Goal: Task Accomplishment & Management: Use online tool/utility

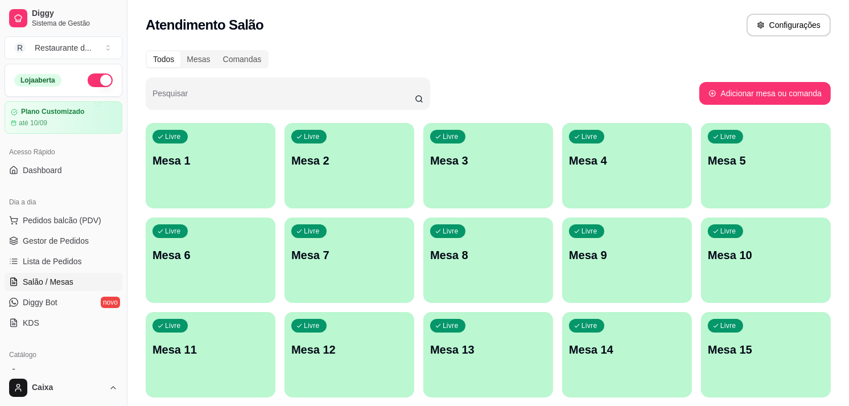
click at [70, 373] on div "Caixa" at bounding box center [63, 387] width 127 height 36
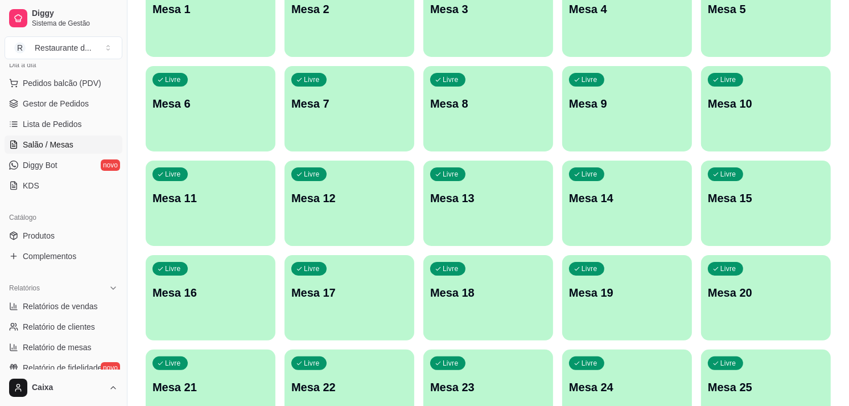
scroll to position [151, 0]
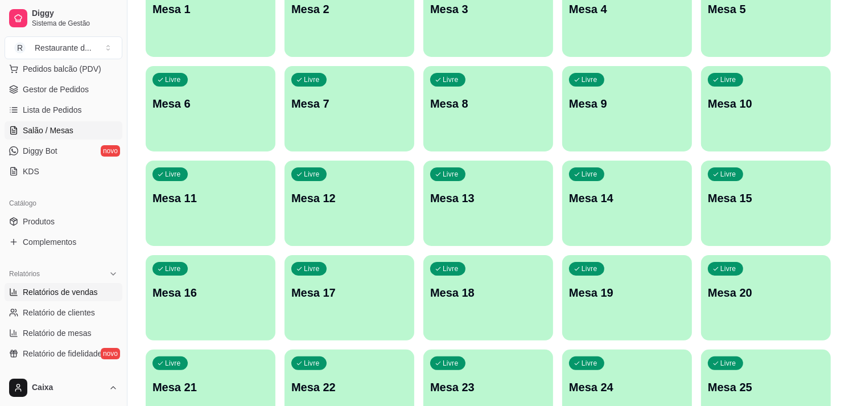
click at [79, 294] on span "Relatórios de vendas" at bounding box center [60, 291] width 75 height 11
select select "ALL"
select select "0"
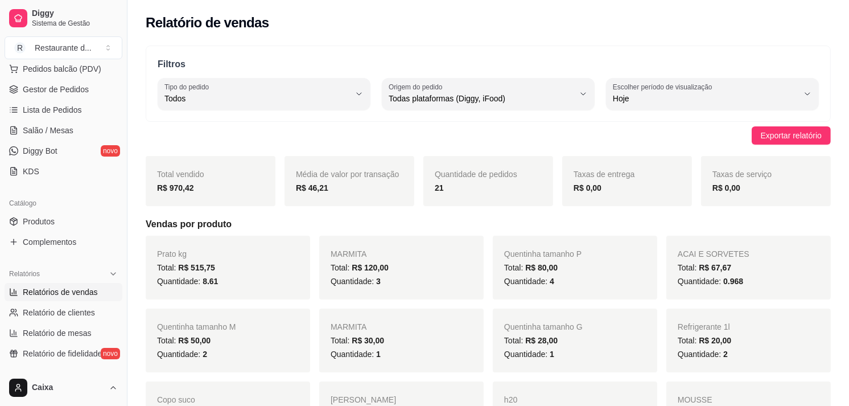
click at [116, 64] on div "Dia a dia Pedidos balcão (PDV) Gestor de Pedidos Lista de Pedidos Salão / Mesas…" at bounding box center [63, 111] width 127 height 148
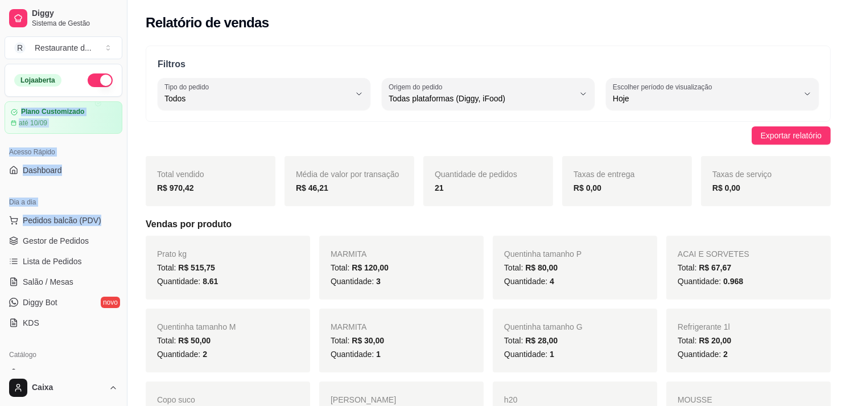
click at [117, 65] on div "Loja aberta Plano Customizado até 10/09 Acesso Rápido Dashboard Dia a dia Pedid…" at bounding box center [63, 217] width 127 height 306
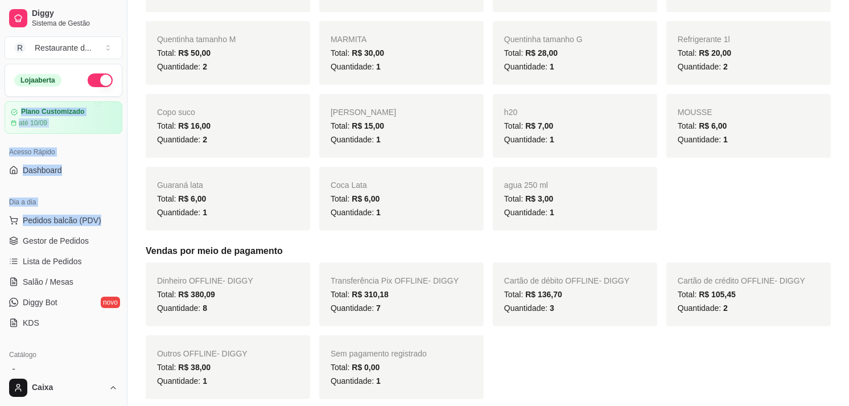
scroll to position [303, 0]
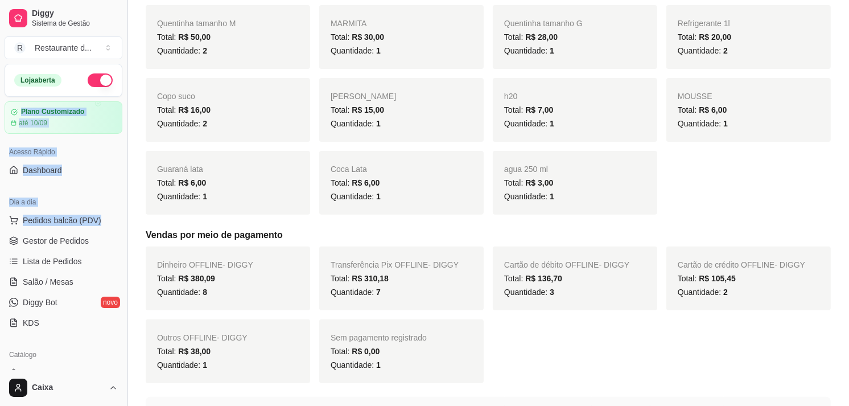
click at [122, 72] on button "Toggle Sidebar" at bounding box center [126, 203] width 9 height 406
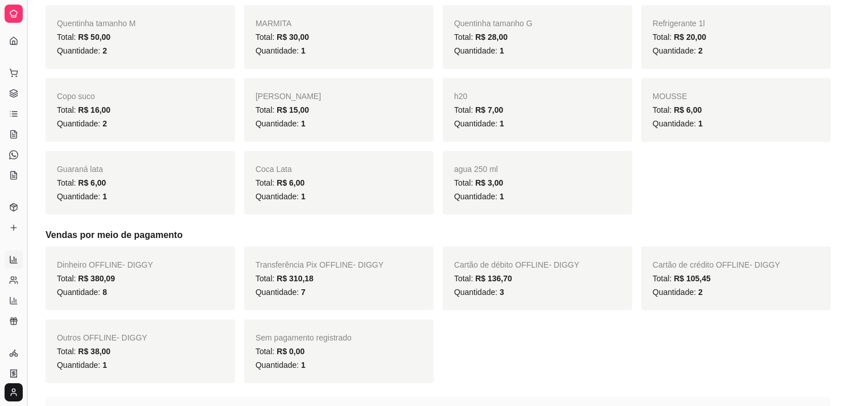
click at [122, 72] on div "Prato kg Total: R$ 515,75 Quantidade: 8.61 MARMITA Total: R$ 120,00 Quantidade:…" at bounding box center [438, 73] width 785 height 282
click at [23, 98] on button "Toggle Sidebar" at bounding box center [26, 203] width 9 height 406
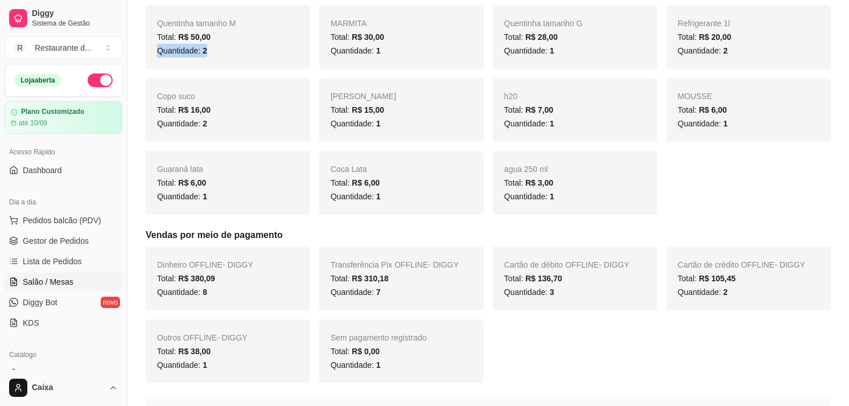
click at [53, 282] on span "Salão / Mesas" at bounding box center [48, 281] width 51 height 11
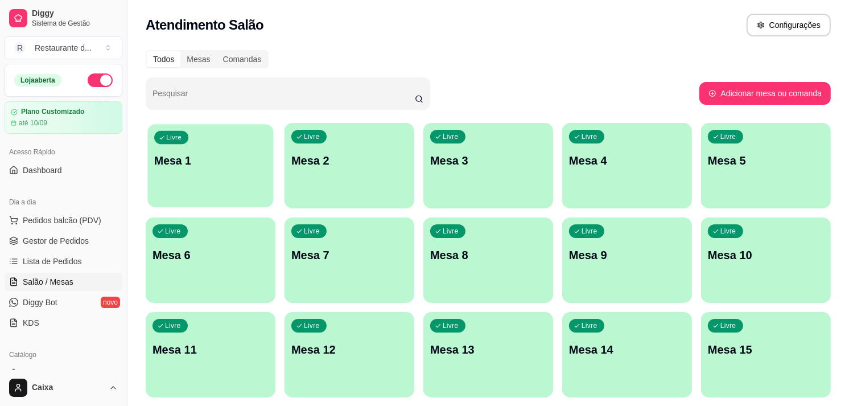
click at [194, 173] on div "Livre Mesa 1" at bounding box center [210, 158] width 126 height 69
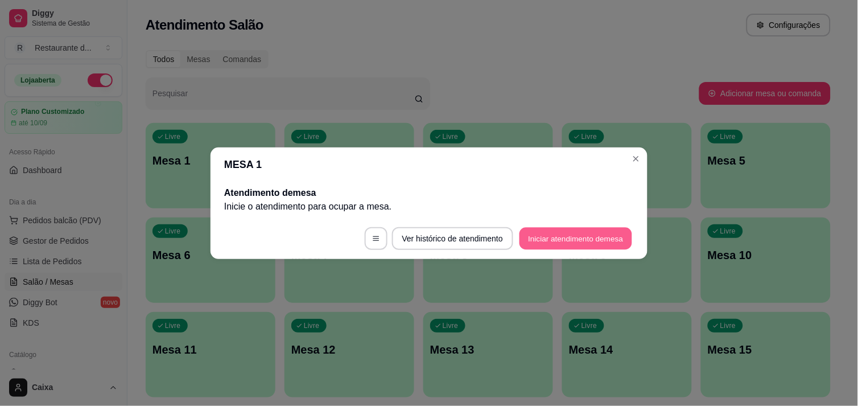
click at [543, 236] on button "Iniciar atendimento de mesa" at bounding box center [576, 238] width 113 height 22
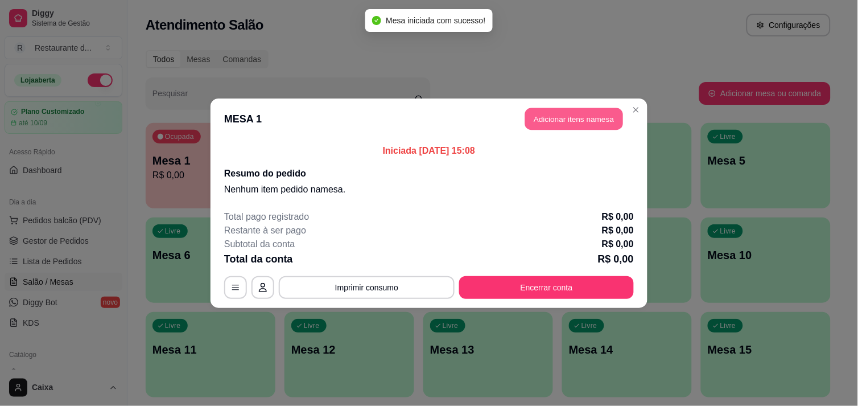
click at [558, 117] on button "Adicionar itens na mesa" at bounding box center [574, 119] width 98 height 22
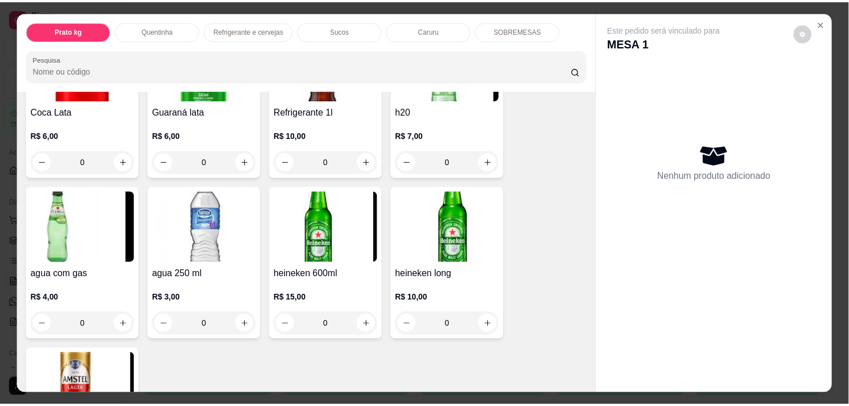
scroll to position [657, 0]
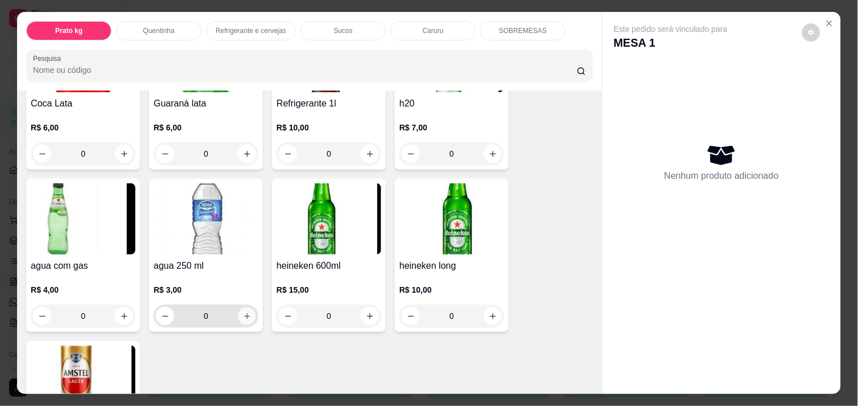
click at [243, 312] on icon "increase-product-quantity" at bounding box center [247, 316] width 9 height 9
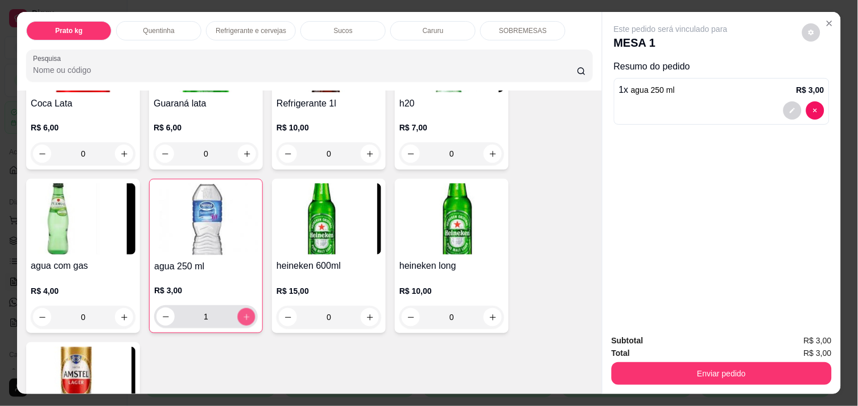
click at [244, 314] on icon "increase-product-quantity" at bounding box center [247, 317] width 6 height 6
type input "3"
click at [367, 150] on icon "increase-product-quantity" at bounding box center [370, 154] width 9 height 9
type input "1"
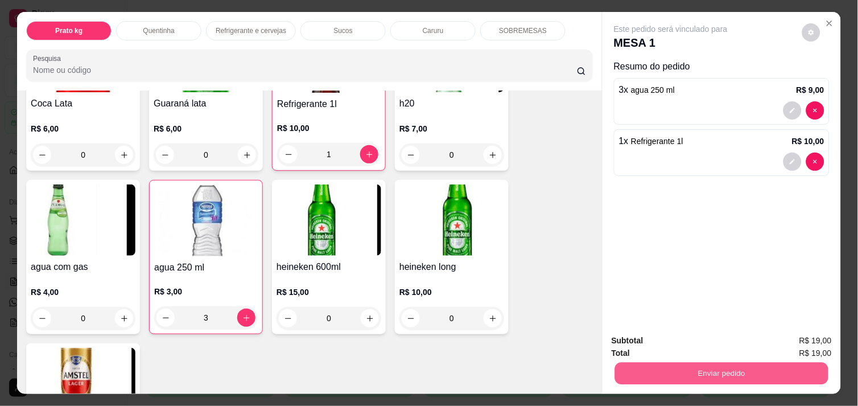
click at [666, 377] on button "Enviar pedido" at bounding box center [721, 373] width 213 height 22
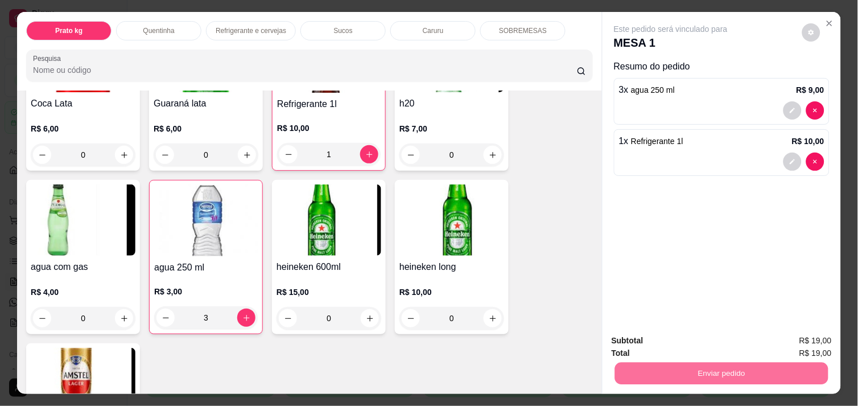
click at [668, 331] on button "Não registrar e enviar pedido" at bounding box center [684, 340] width 115 height 21
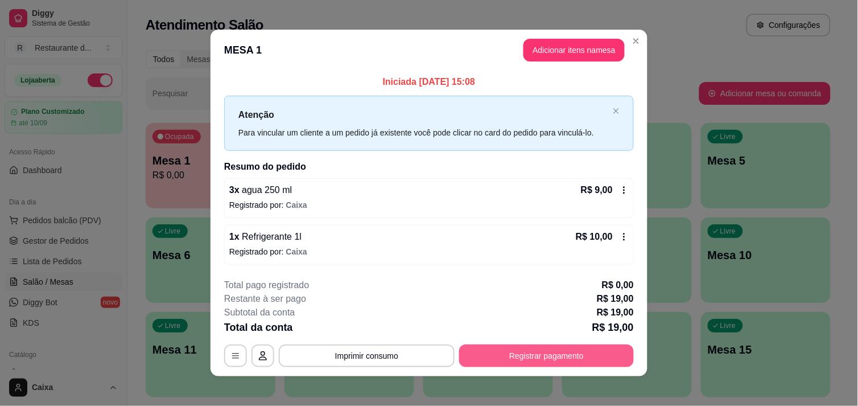
click at [561, 349] on button "Registrar pagamento" at bounding box center [546, 355] width 175 height 23
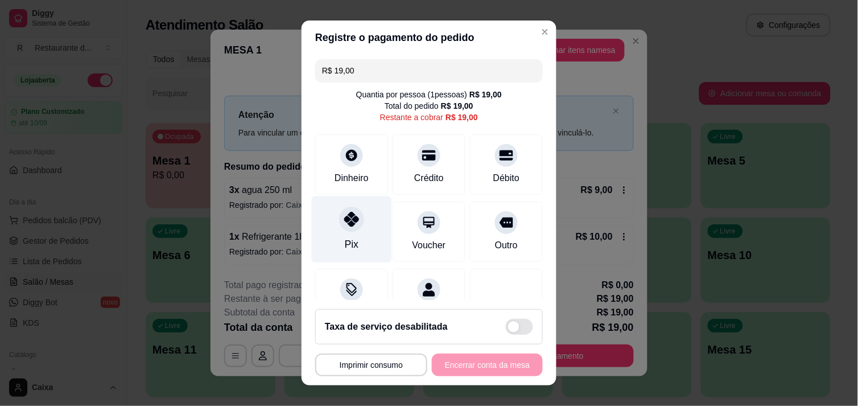
click at [345, 237] on div "Pix" at bounding box center [352, 244] width 14 height 15
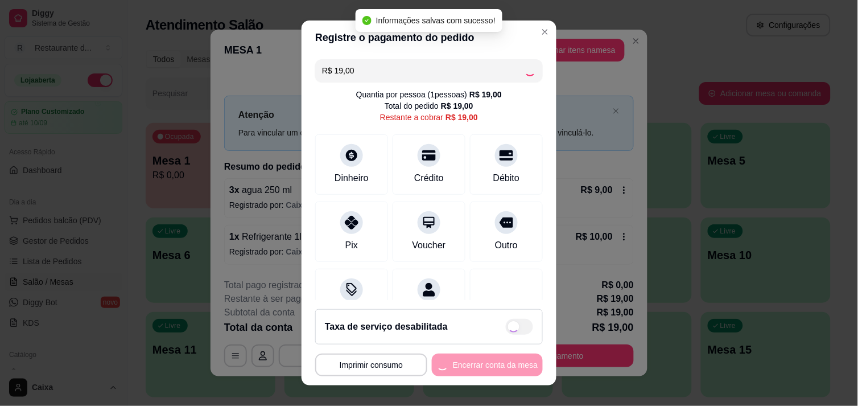
type input "R$ 0,00"
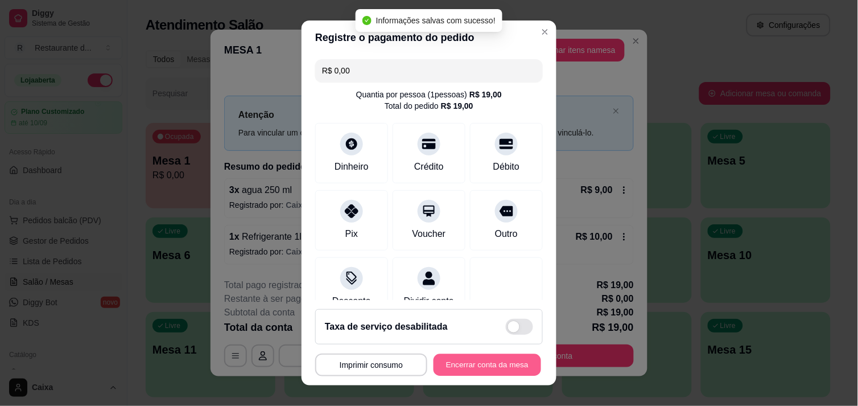
click at [454, 369] on button "Encerrar conta da mesa" at bounding box center [488, 365] width 108 height 22
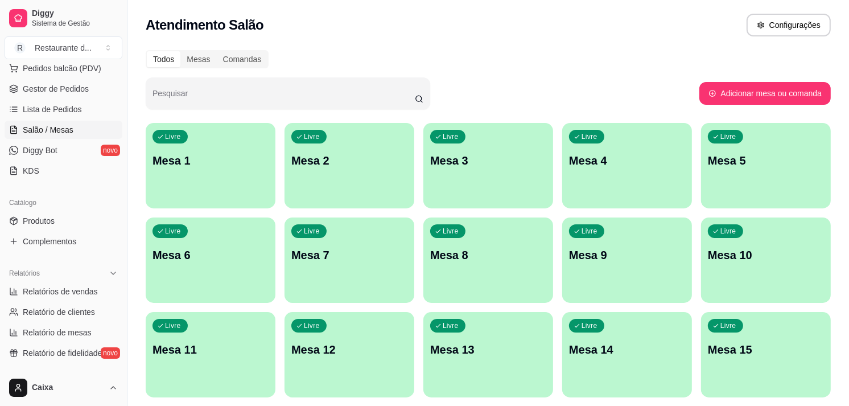
scroll to position [177, 0]
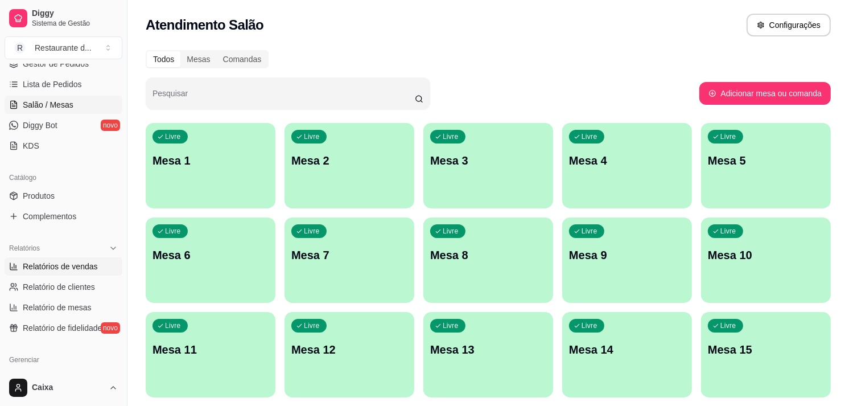
click at [66, 265] on span "Relatórios de vendas" at bounding box center [60, 266] width 75 height 11
select select "ALL"
select select "0"
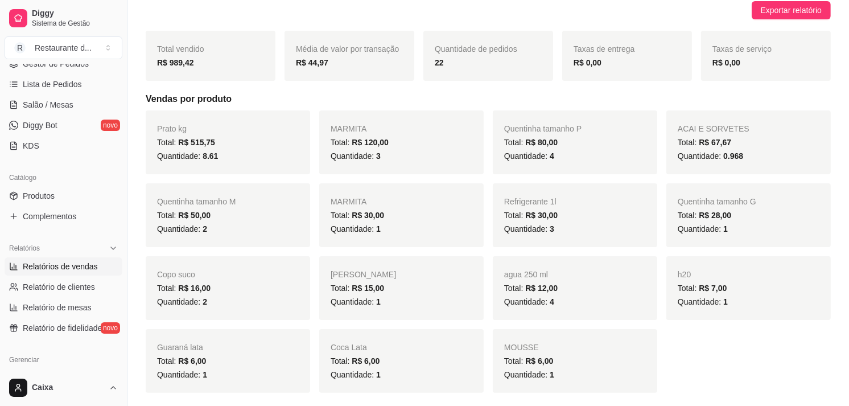
scroll to position [151, 0]
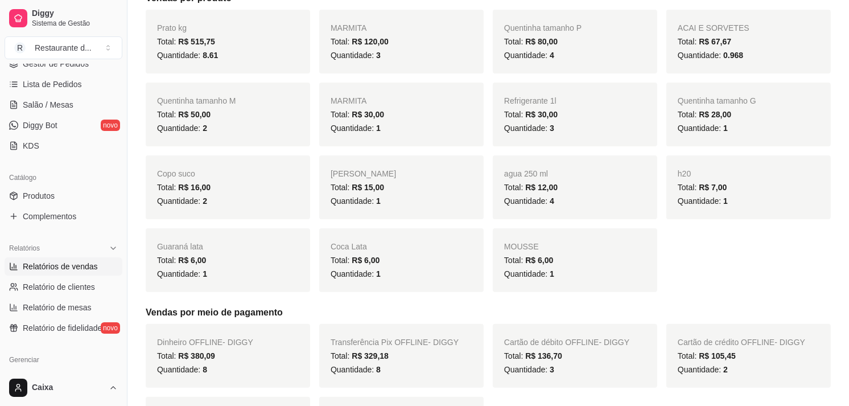
scroll to position [228, 0]
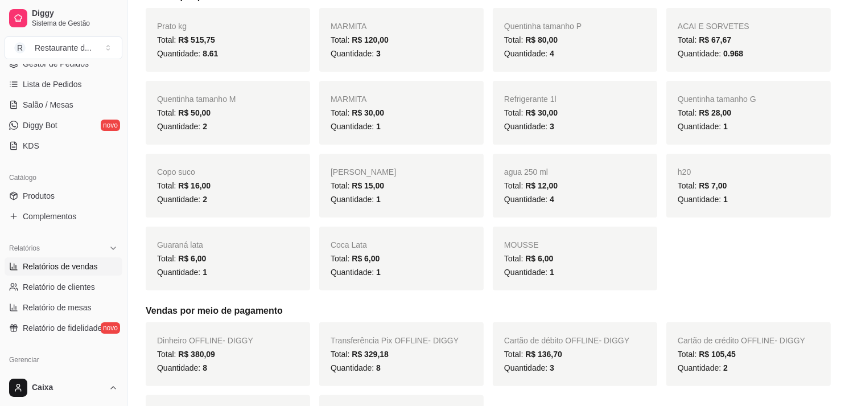
click at [116, 76] on div "Dia a dia Pedidos balcão (PDV) Gestor de Pedidos Lista de Pedidos Salão / Mesas…" at bounding box center [63, 85] width 127 height 148
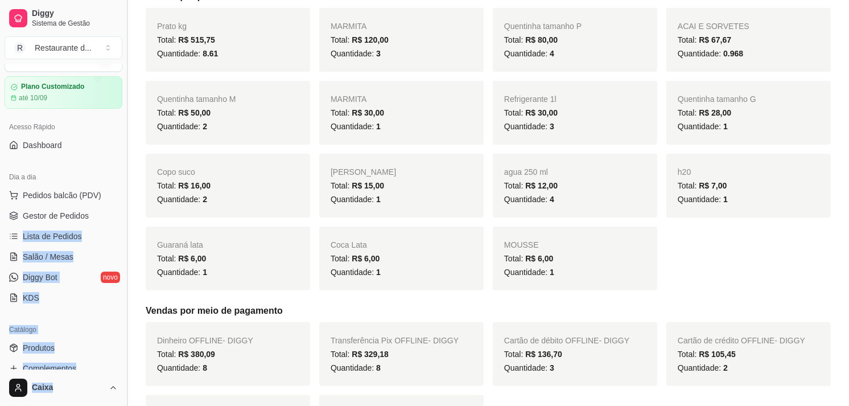
scroll to position [0, 0]
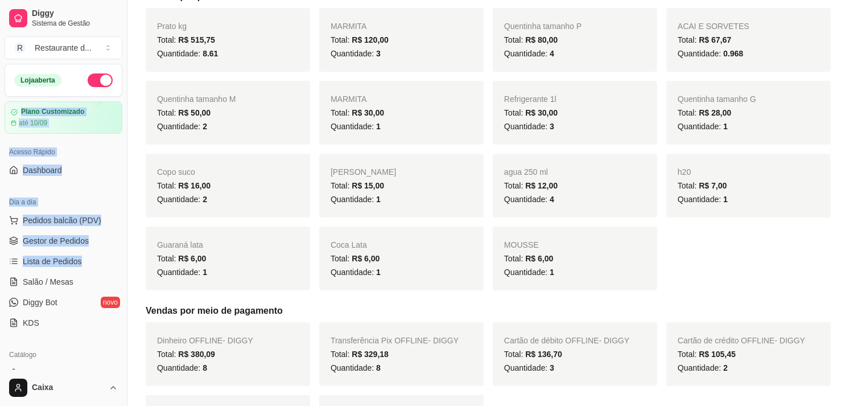
drag, startPoint x: 116, startPoint y: 76, endPoint x: 89, endPoint y: 76, distance: 26.7
click at [89, 76] on div "Loja aberta Plano Customizado até 10/09 Acesso Rápido Dashboard Dia a dia Pedid…" at bounding box center [63, 217] width 127 height 306
click at [89, 76] on button "button" at bounding box center [100, 80] width 25 height 14
